Goal: Task Accomplishment & Management: Manage account settings

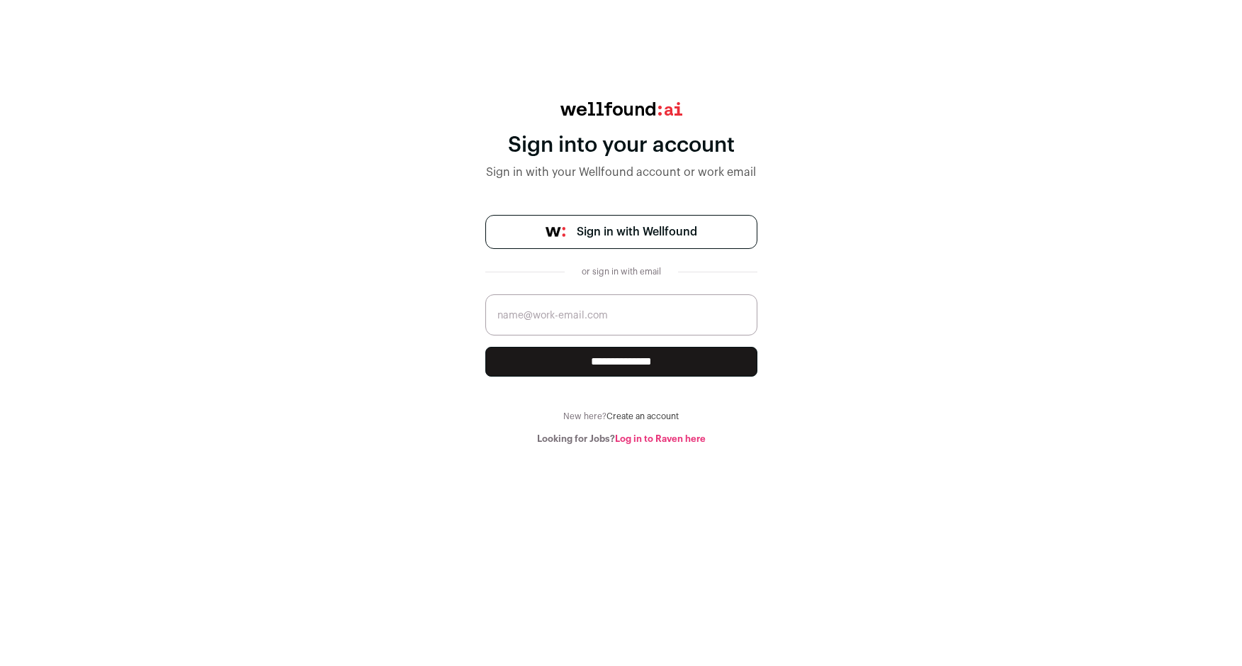
click at [609, 300] on input "email" at bounding box center [622, 314] width 272 height 41
click at [627, 230] on span "Sign in with Wellfound" at bounding box center [637, 231] width 120 height 17
click at [551, 310] on input "courtneykwi" at bounding box center [622, 314] width 272 height 41
click at [578, 327] on input "courtneykwi" at bounding box center [622, 314] width 272 height 41
type input "[EMAIL_ADDRESS][DOMAIN_NAME]"
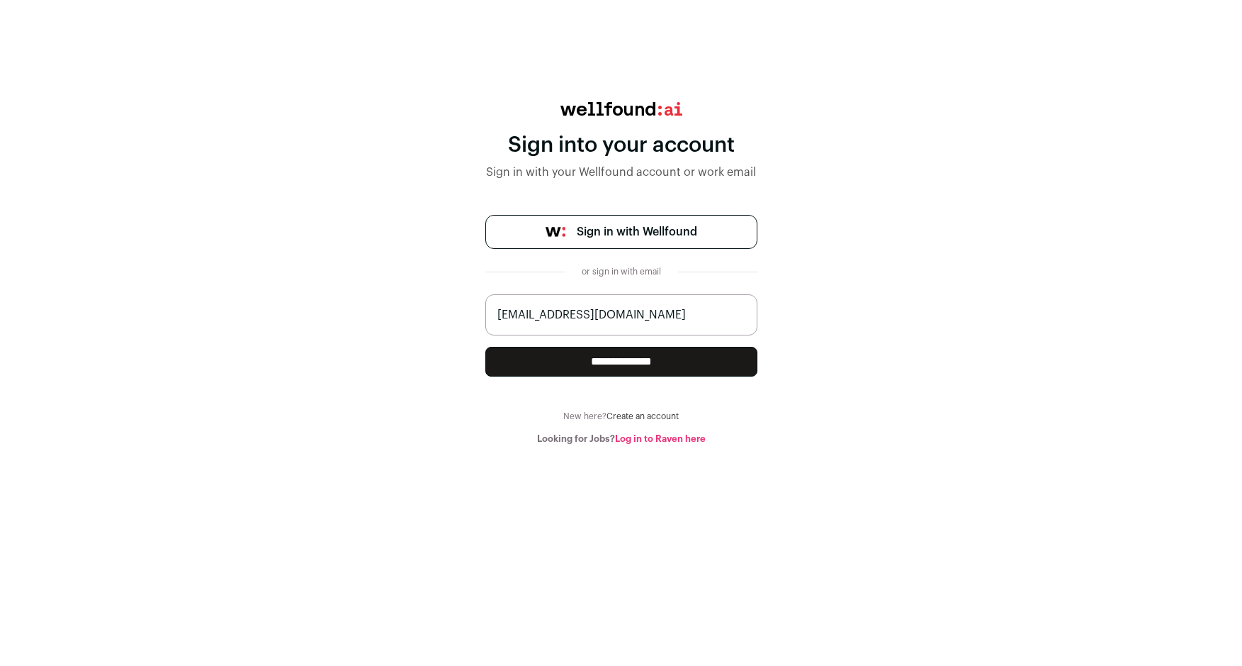
click at [651, 443] on link "Log in to Raven here" at bounding box center [660, 438] width 91 height 9
click at [609, 360] on input "**********" at bounding box center [622, 362] width 272 height 30
